Goal: Transaction & Acquisition: Purchase product/service

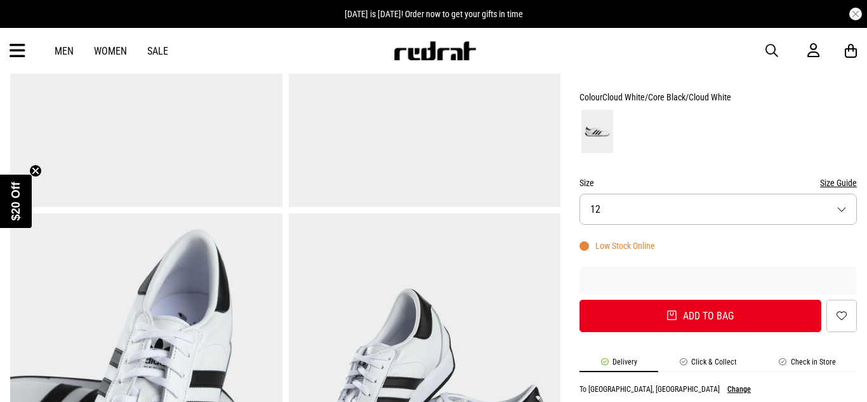
scroll to position [310, 0]
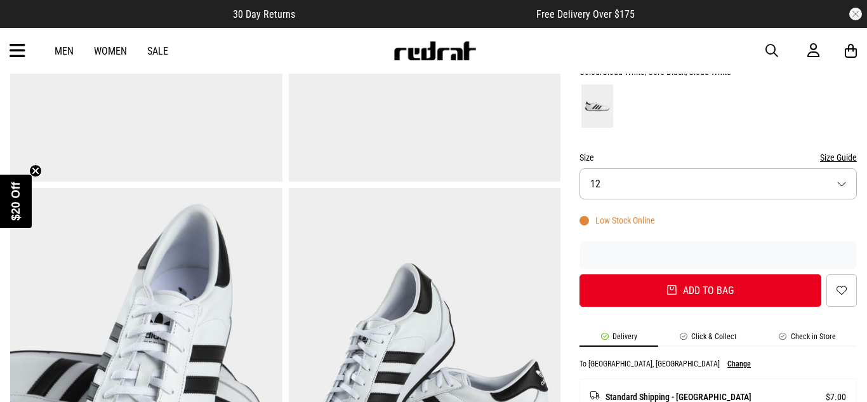
click at [819, 176] on button "Size 12" at bounding box center [717, 183] width 277 height 31
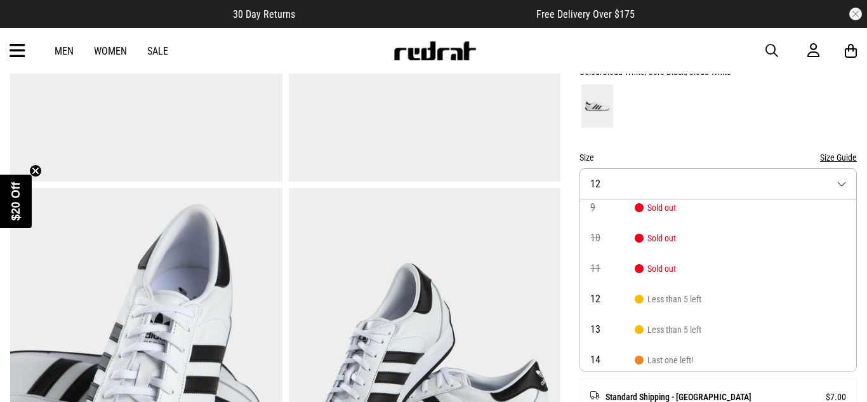
scroll to position [72, 0]
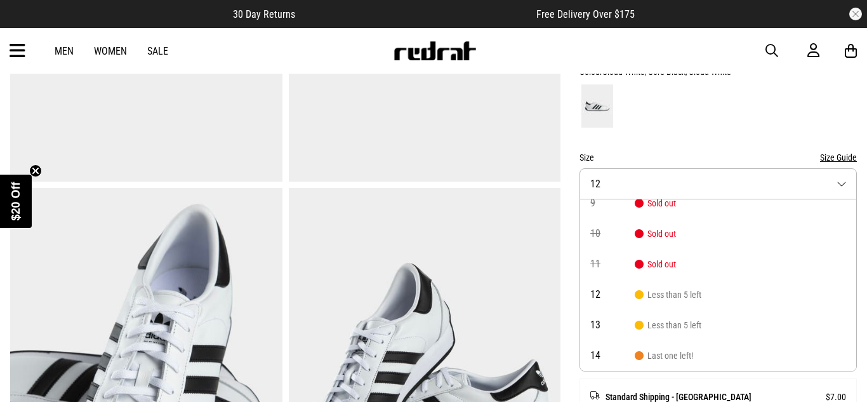
click at [764, 118] on div at bounding box center [717, 106] width 277 height 47
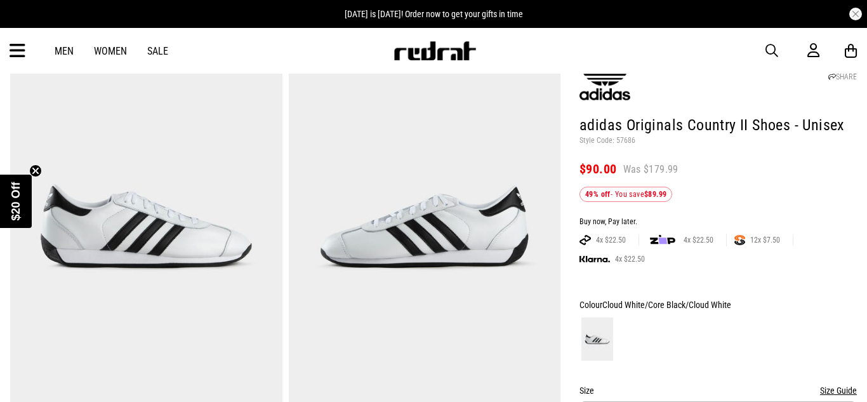
scroll to position [34, 0]
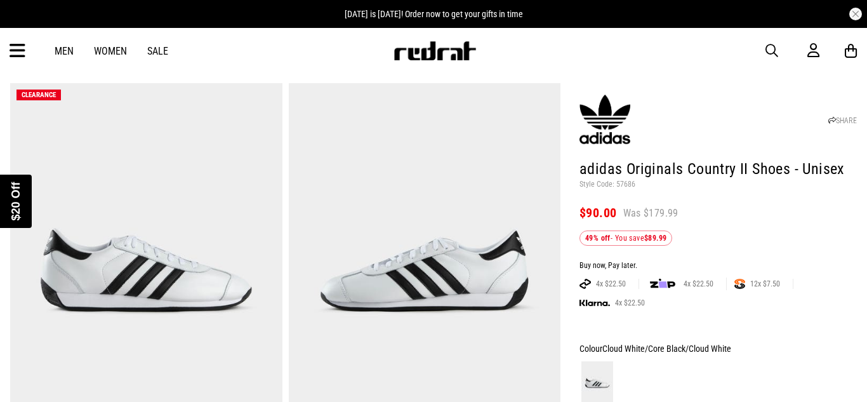
click at [772, 51] on div "Close dialog UNLOCK $20 OFF WHEN YOU JOIN THE CREW Sign up to receive email & S…" at bounding box center [433, 201] width 867 height 402
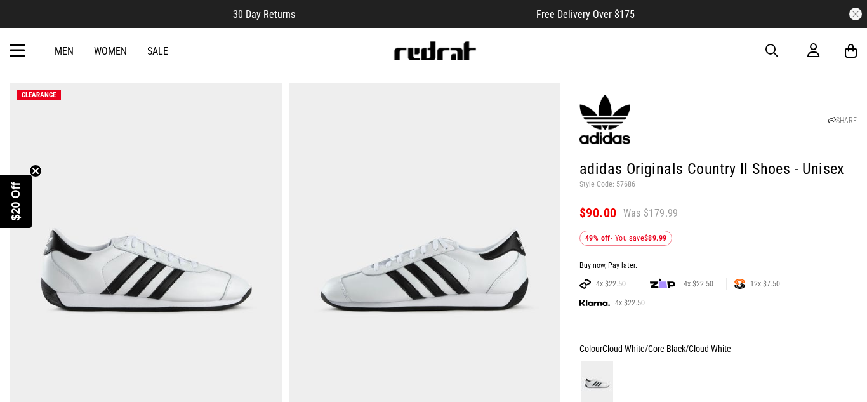
click at [66, 51] on link "Men" at bounding box center [64, 51] width 19 height 12
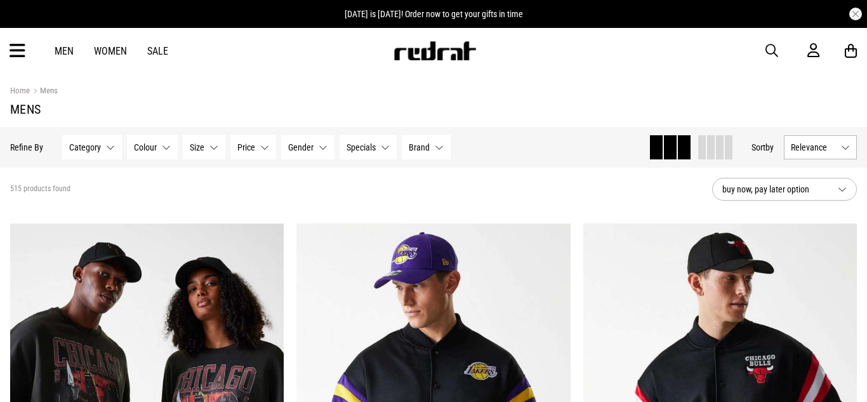
click at [321, 147] on button "Gender None selected" at bounding box center [307, 147] width 53 height 24
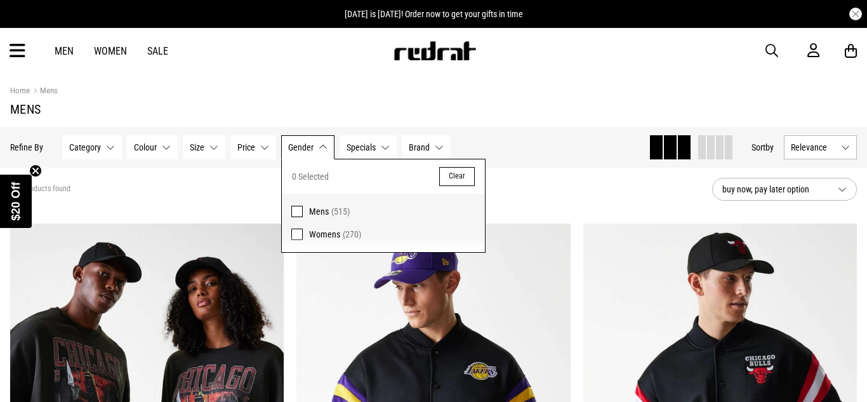
click at [320, 216] on span "Mens (515)" at bounding box center [392, 211] width 166 height 15
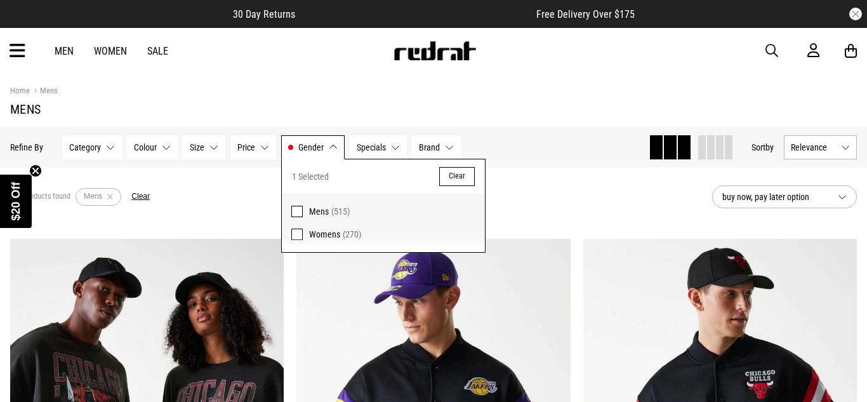
click at [430, 146] on span "Brand" at bounding box center [429, 147] width 21 height 10
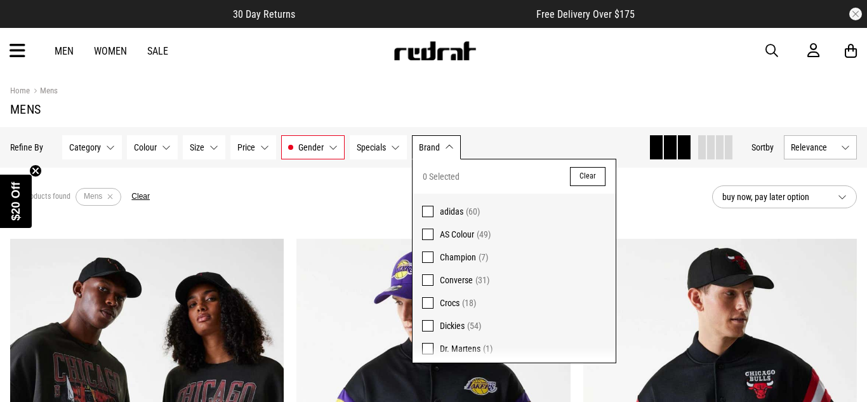
click at [475, 216] on span "(60)" at bounding box center [473, 211] width 14 height 10
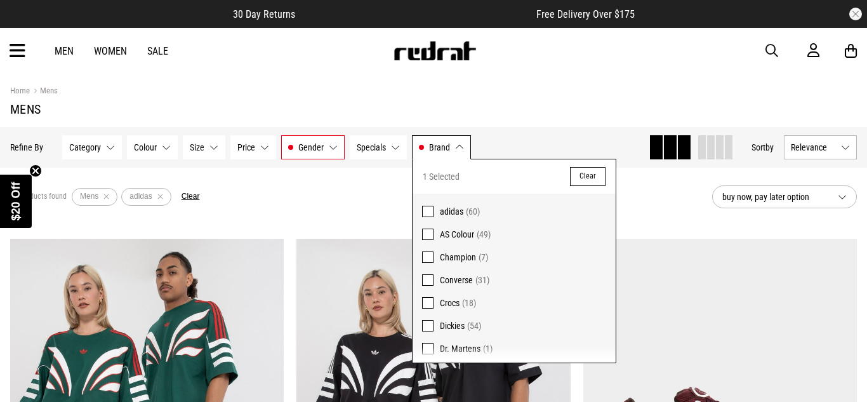
click at [809, 149] on span "Relevance" at bounding box center [813, 147] width 45 height 10
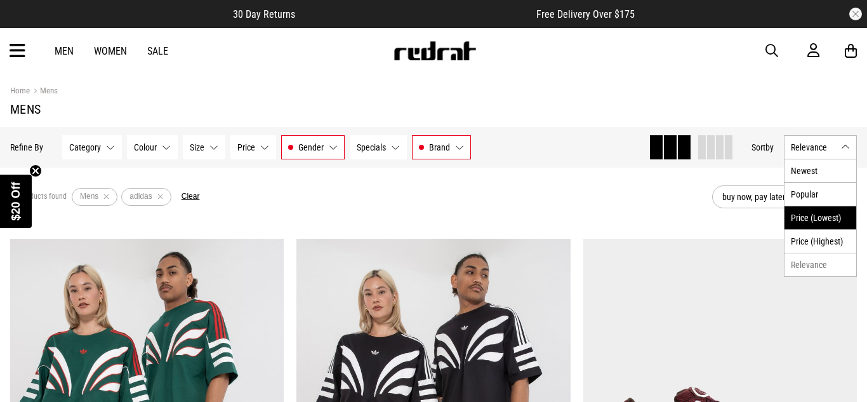
click at [840, 220] on li "Price (Lowest)" at bounding box center [821, 217] width 72 height 23
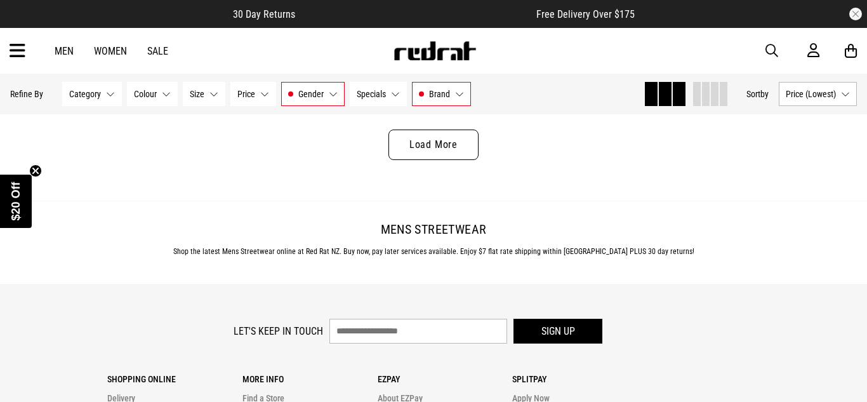
scroll to position [3968, 0]
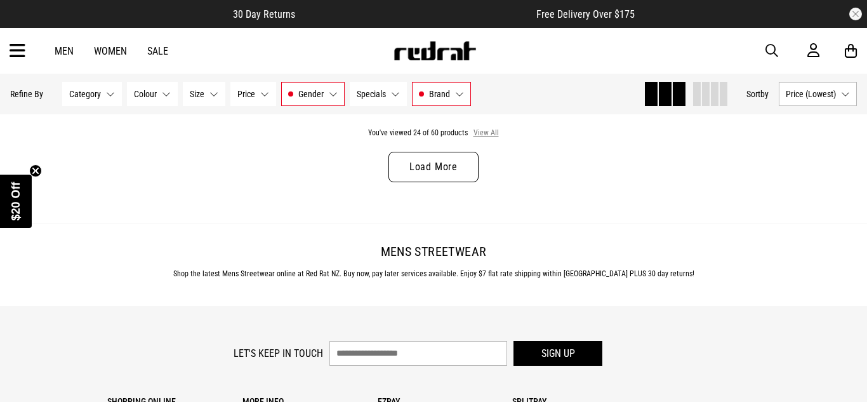
click at [486, 131] on button "View All" at bounding box center [486, 133] width 27 height 11
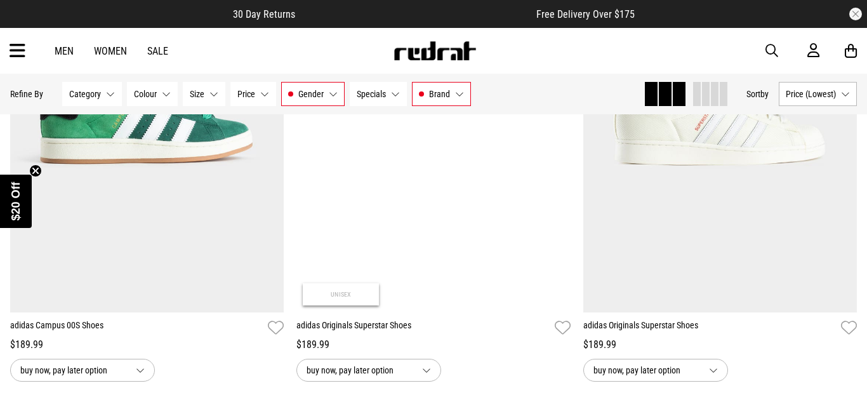
scroll to position [7531, 0]
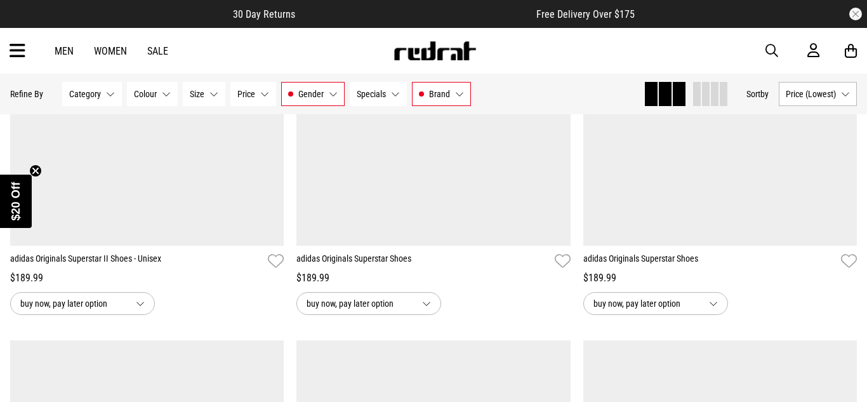
scroll to position [7033, 0]
